Goal: Find specific page/section: Find specific page/section

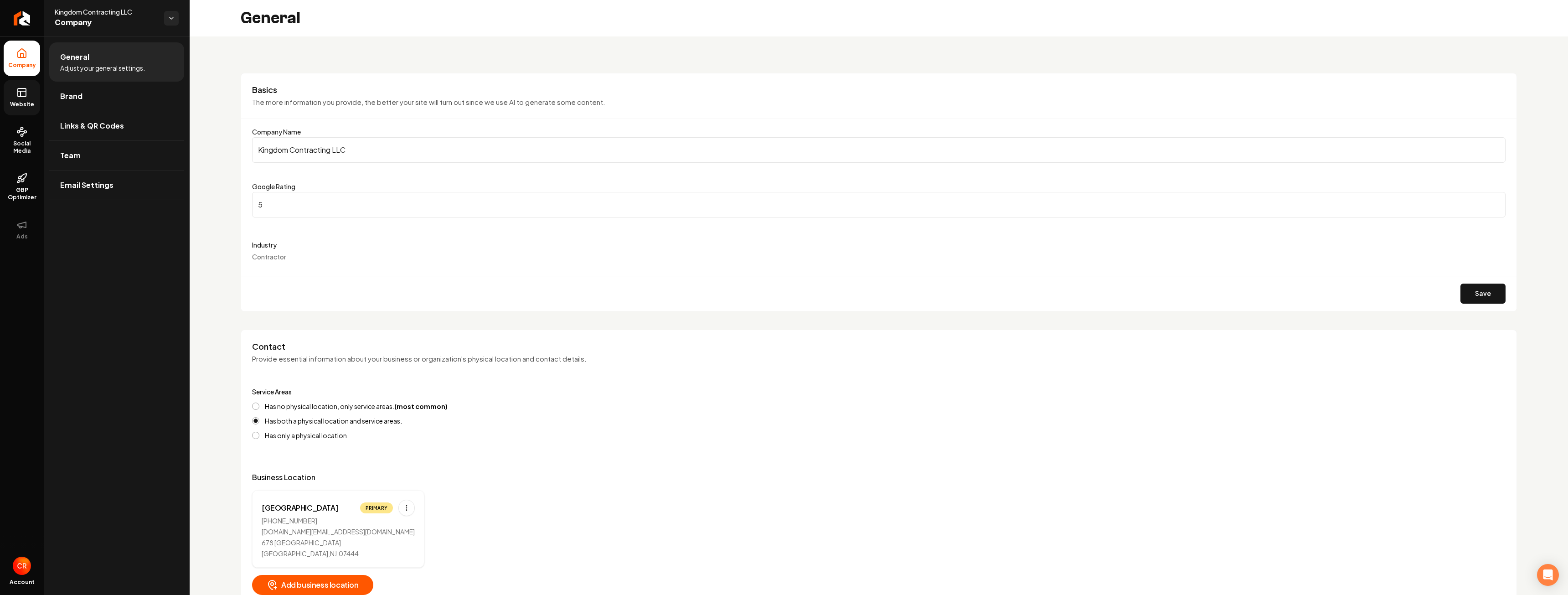
click at [19, 97] on icon at bounding box center [22, 93] width 11 height 11
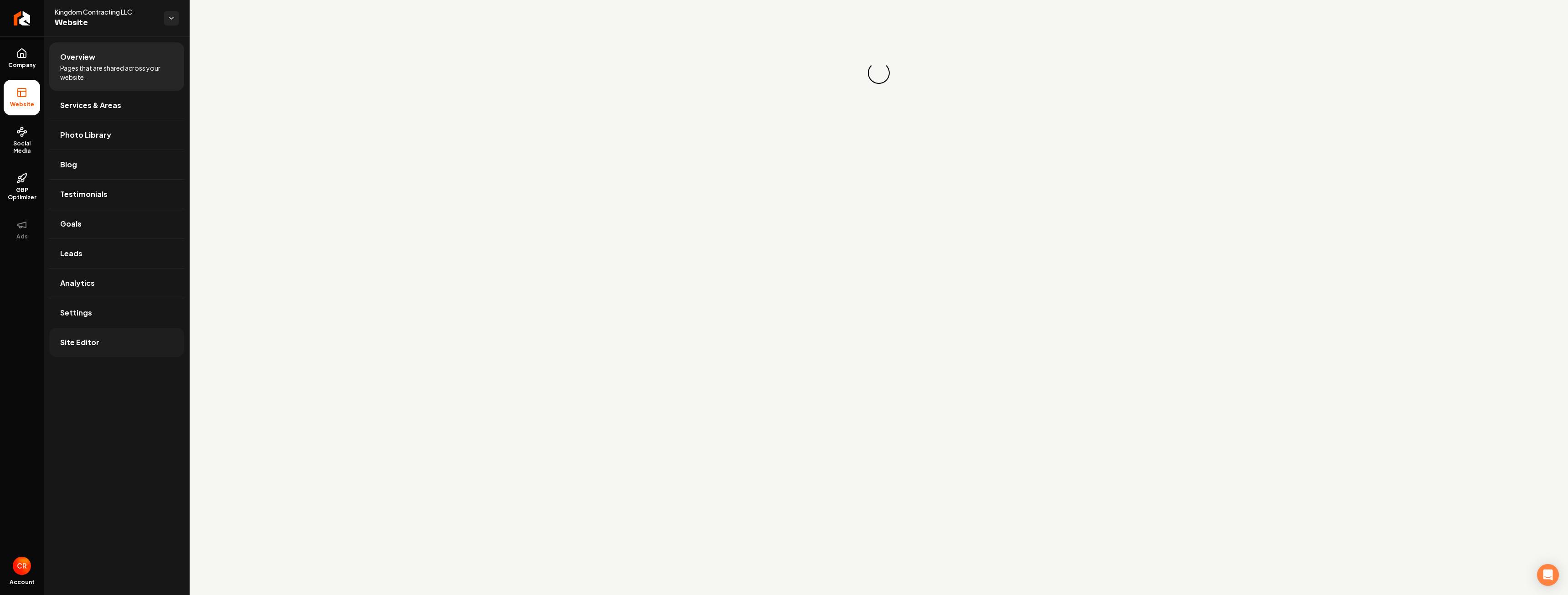
click at [112, 338] on link "Site Editor" at bounding box center [117, 342] width 135 height 29
